Goal: Transaction & Acquisition: Purchase product/service

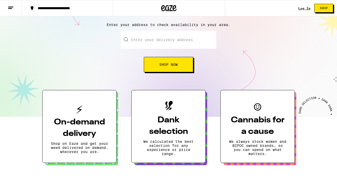
scroll to position [52, 0]
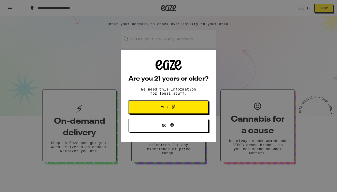
click at [166, 105] on span "Yes" at bounding box center [168, 107] width 39 height 7
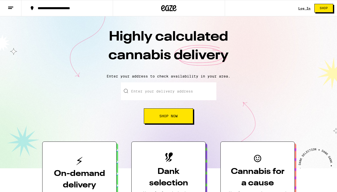
scroll to position [0, 0]
click at [167, 90] on input "Enter your delivery address" at bounding box center [168, 91] width 95 height 18
type input "4"
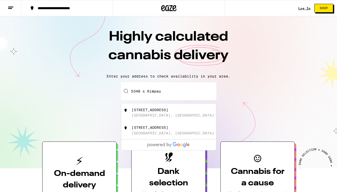
drag, startPoint x: 161, startPoint y: 99, endPoint x: 150, endPoint y: 111, distance: 16.0
click at [150, 111] on div "[STREET_ADDRESS]" at bounding box center [150, 110] width 37 height 4
type input "[STREET_ADDRESS]"
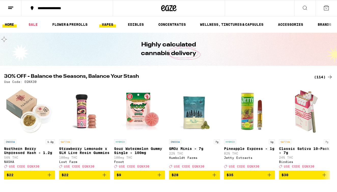
click at [107, 24] on link "VAPES" at bounding box center [107, 24] width 17 height 6
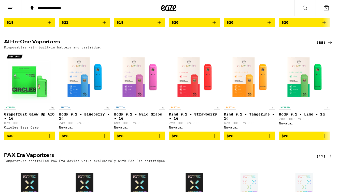
scroll to position [152, 0]
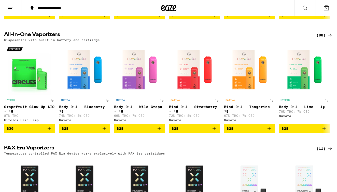
click at [320, 38] on div "(88)" at bounding box center [324, 35] width 17 height 6
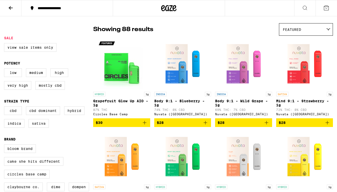
scroll to position [36, 0]
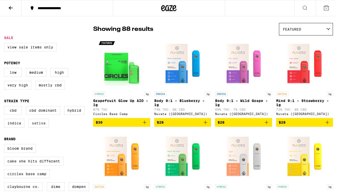
click at [41, 126] on label "Sativa" at bounding box center [38, 123] width 20 height 9
click at [5, 107] on input "Sativa" at bounding box center [5, 107] width 0 height 0
checkbox input "true"
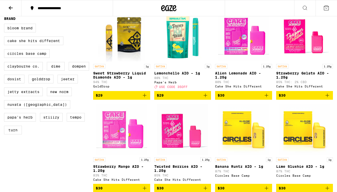
scroll to position [156, 0]
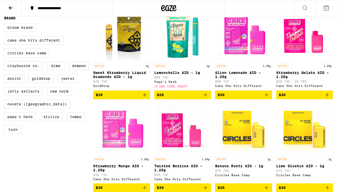
click at [292, 39] on img "Open page for Strawberry Gelato AIO - 1.25g from Cake She Hits Different" at bounding box center [304, 35] width 51 height 51
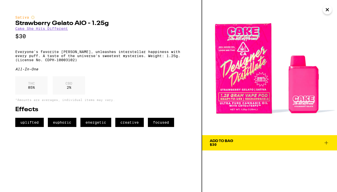
click at [241, 137] on button "Add To Bag $30" at bounding box center [269, 142] width 135 height 15
